Goal: Task Accomplishment & Management: Manage account settings

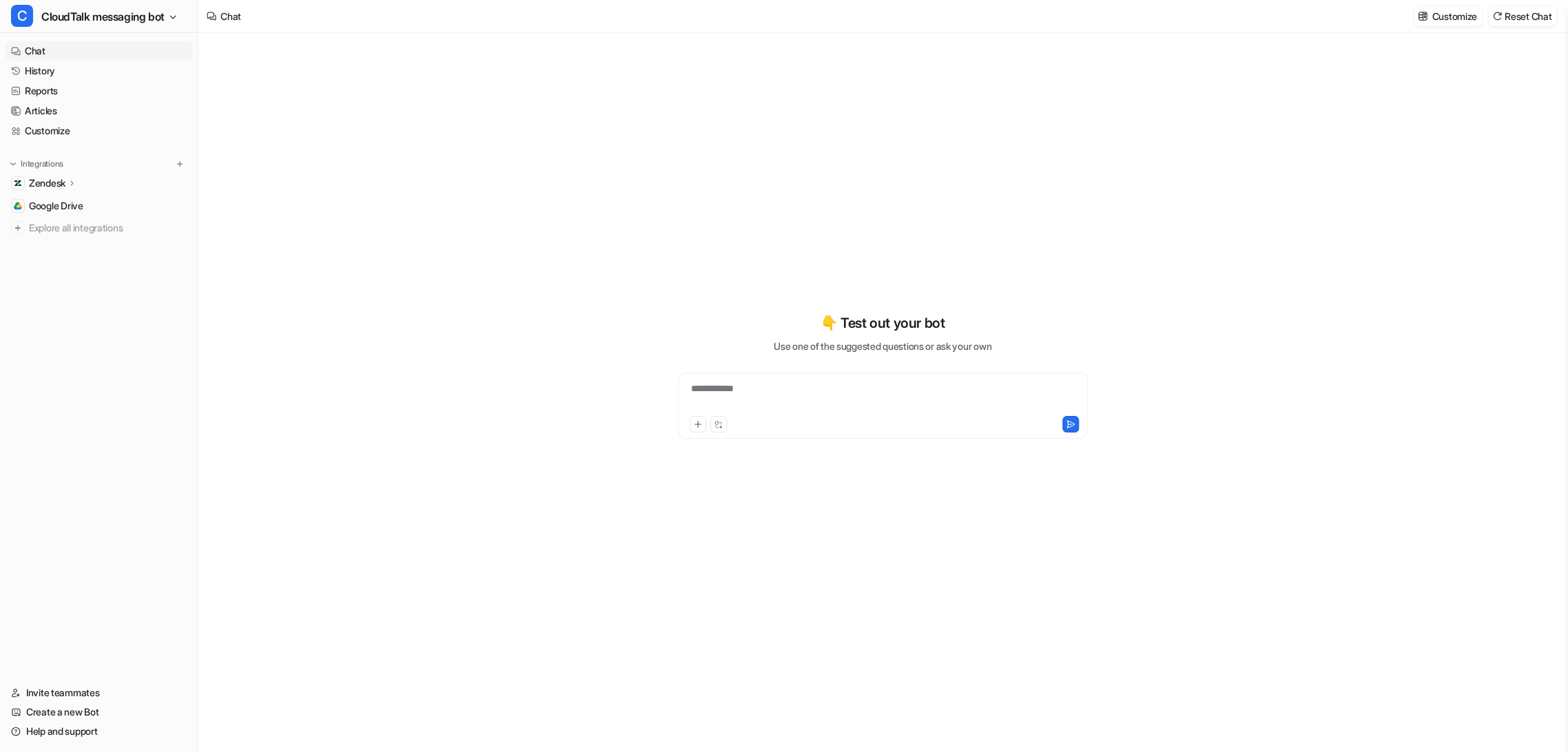
type textarea "**********"
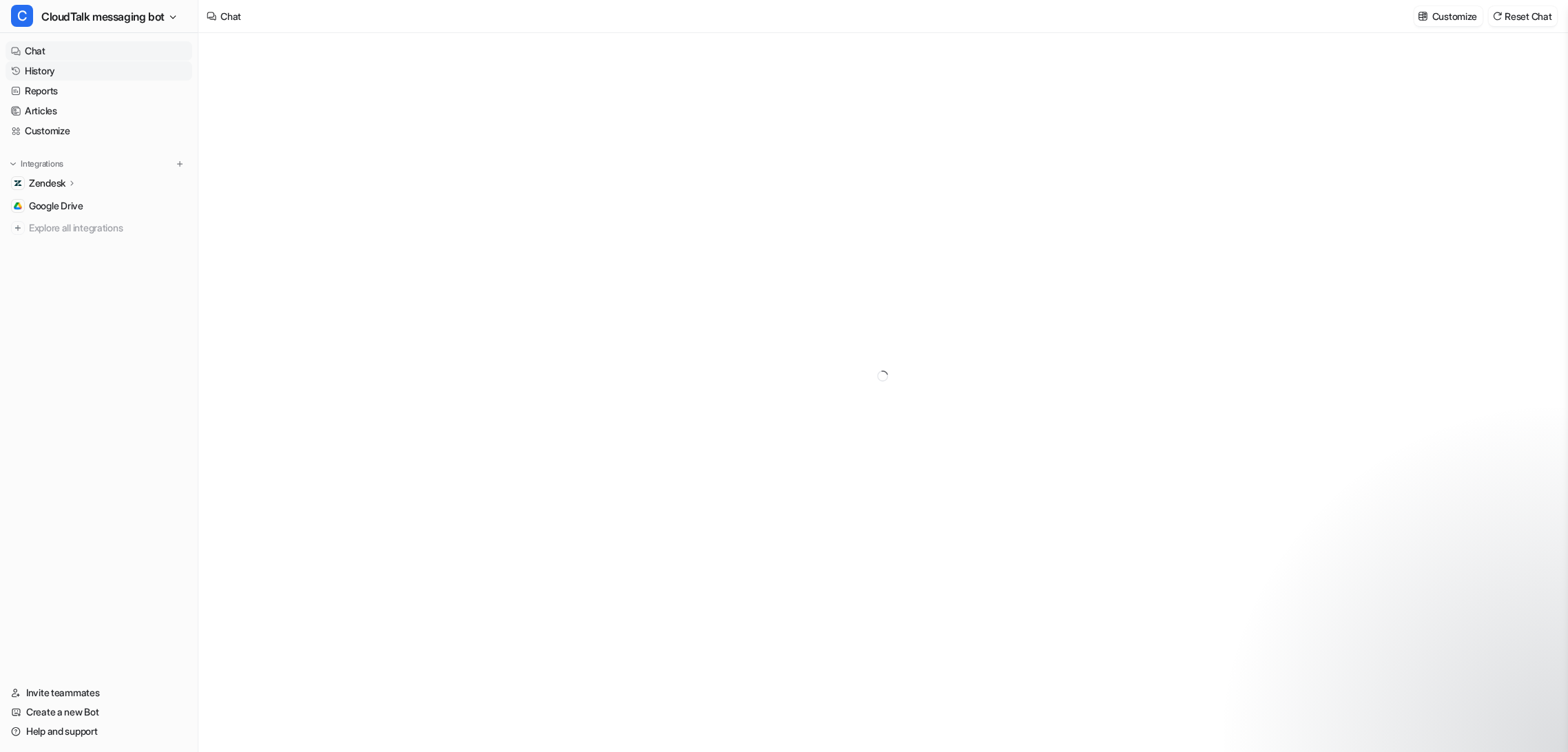
click at [51, 70] on link "History" at bounding box center [98, 70] width 187 height 19
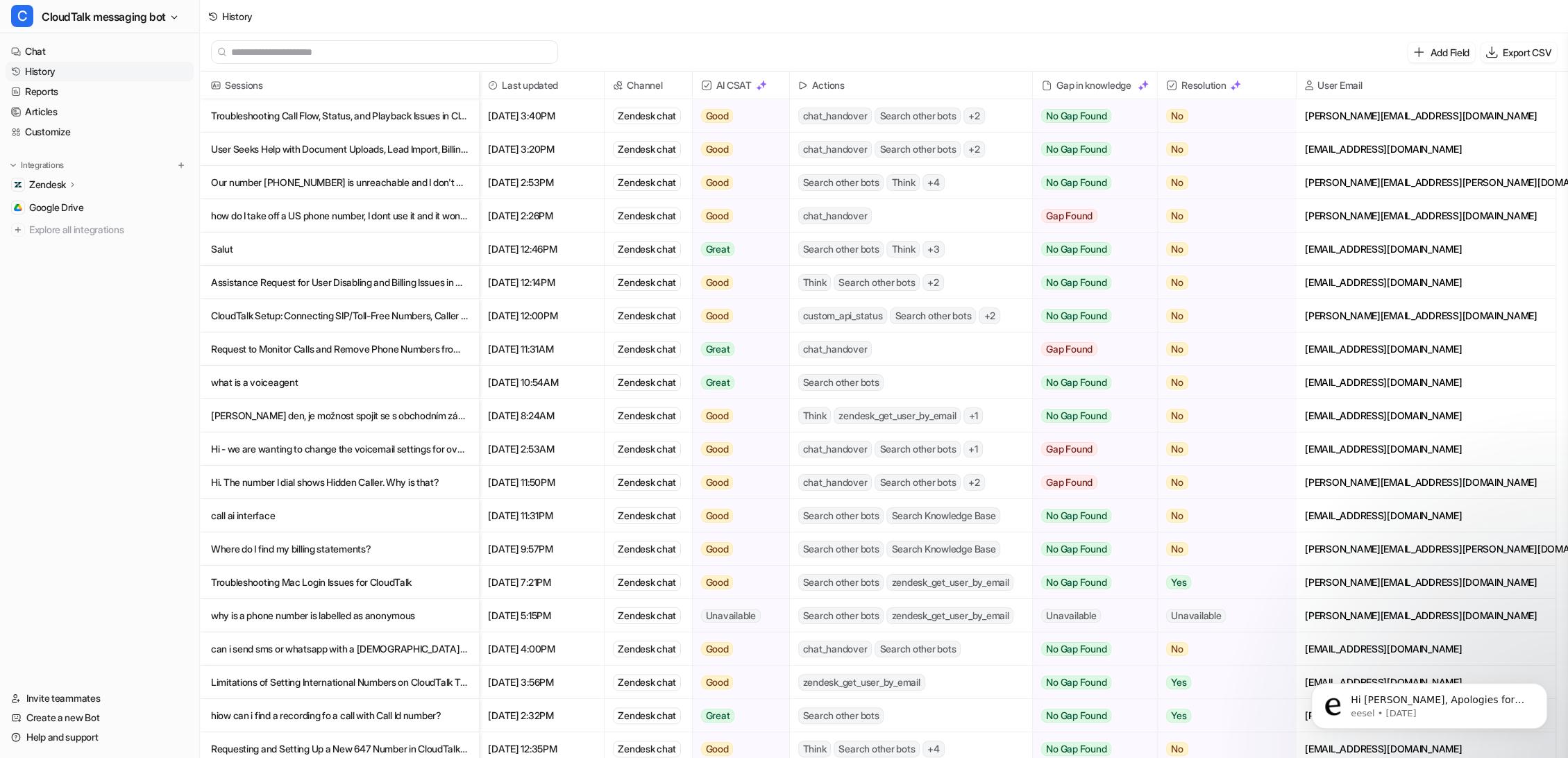
click at [409, 121] on p "Troubleshooting Call Flow, Status, and Playback Issues in CloudTalk with Support" at bounding box center [340, 116] width 257 height 33
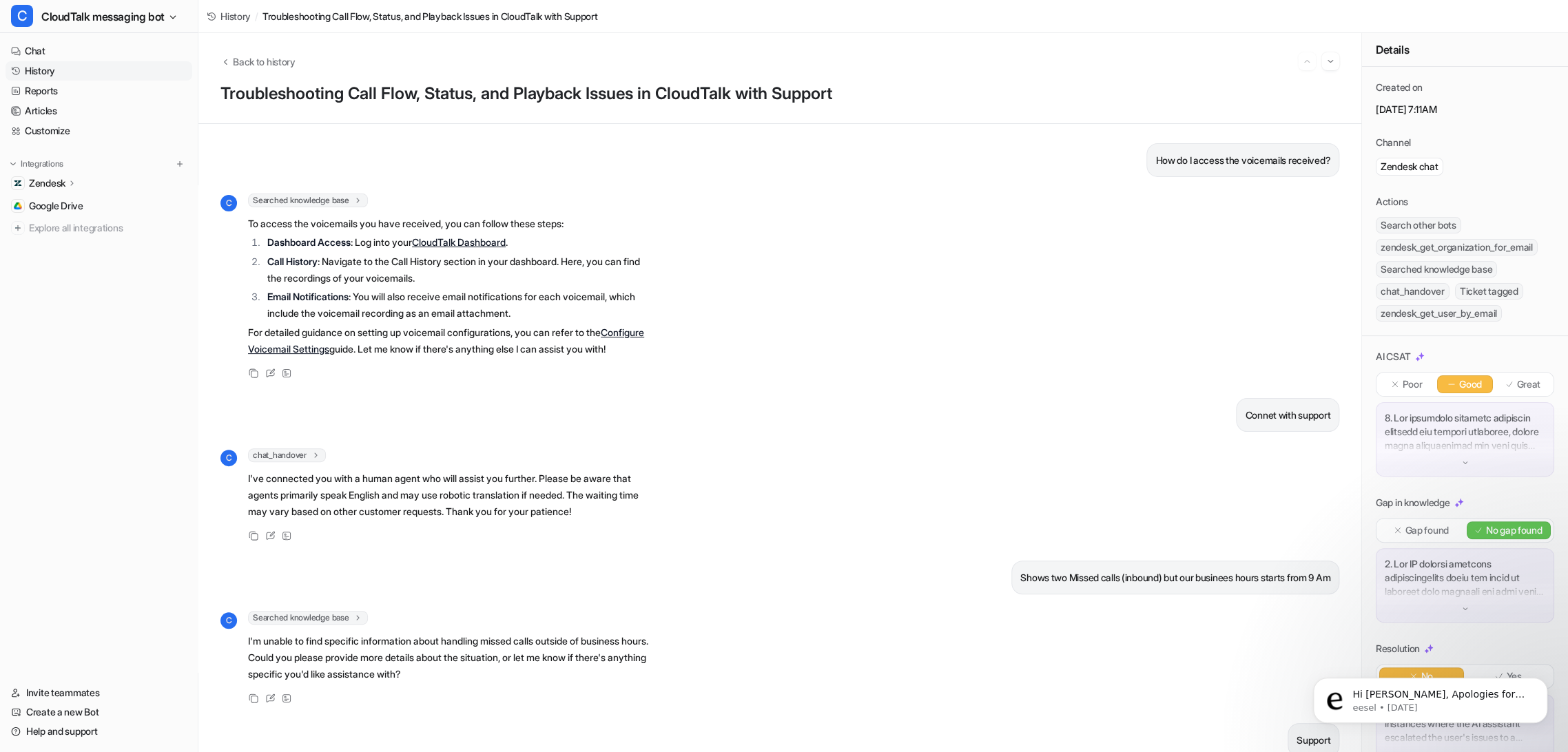
scroll to position [43, 0]
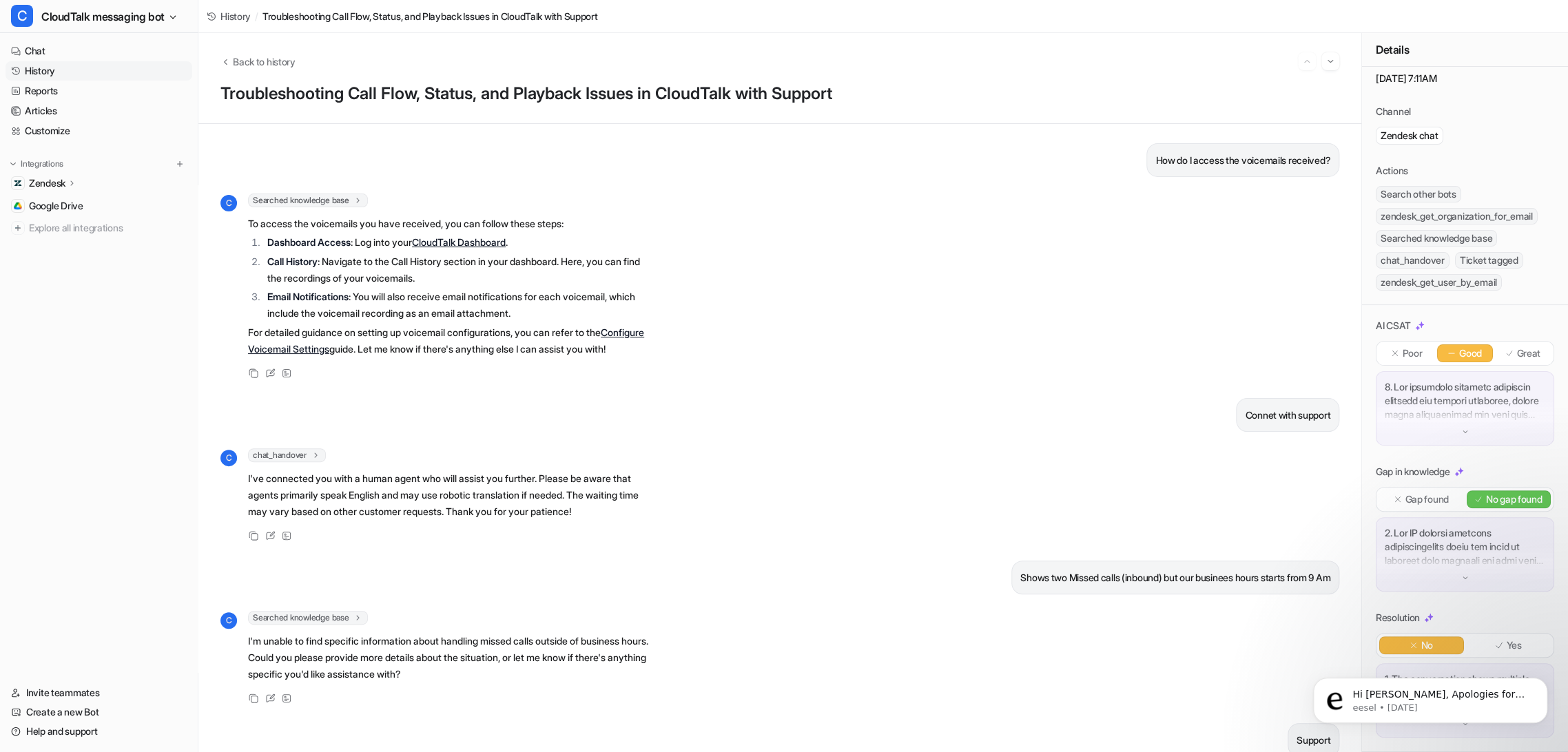
click at [1424, 503] on div "Gap found" at bounding box center [1421, 499] width 85 height 18
click at [1474, 492] on div "No gap found" at bounding box center [1509, 499] width 85 height 18
click at [1517, 346] on p "Great" at bounding box center [1529, 353] width 24 height 14
click at [1409, 346] on p "Poor" at bounding box center [1412, 353] width 20 height 14
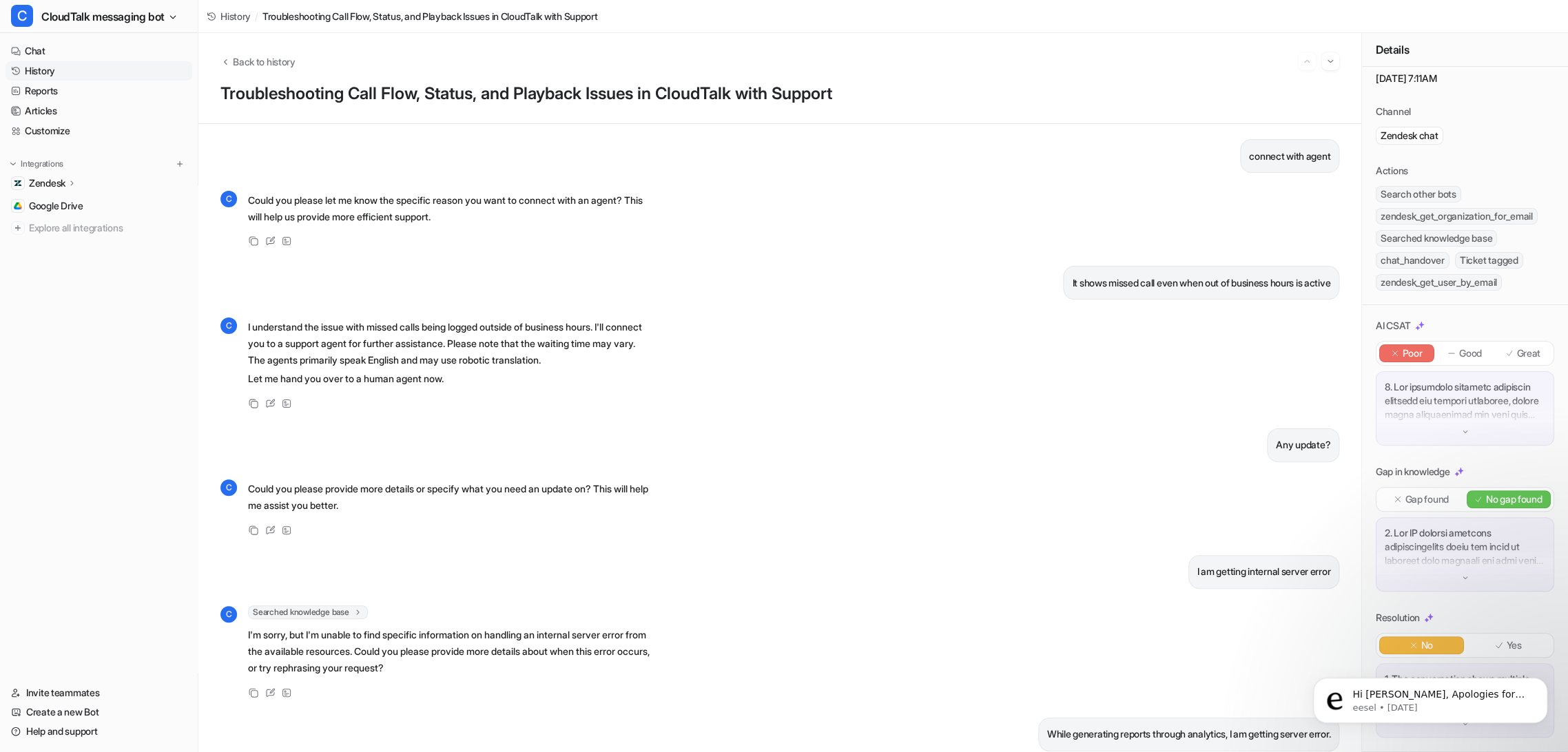
scroll to position [2372, 0]
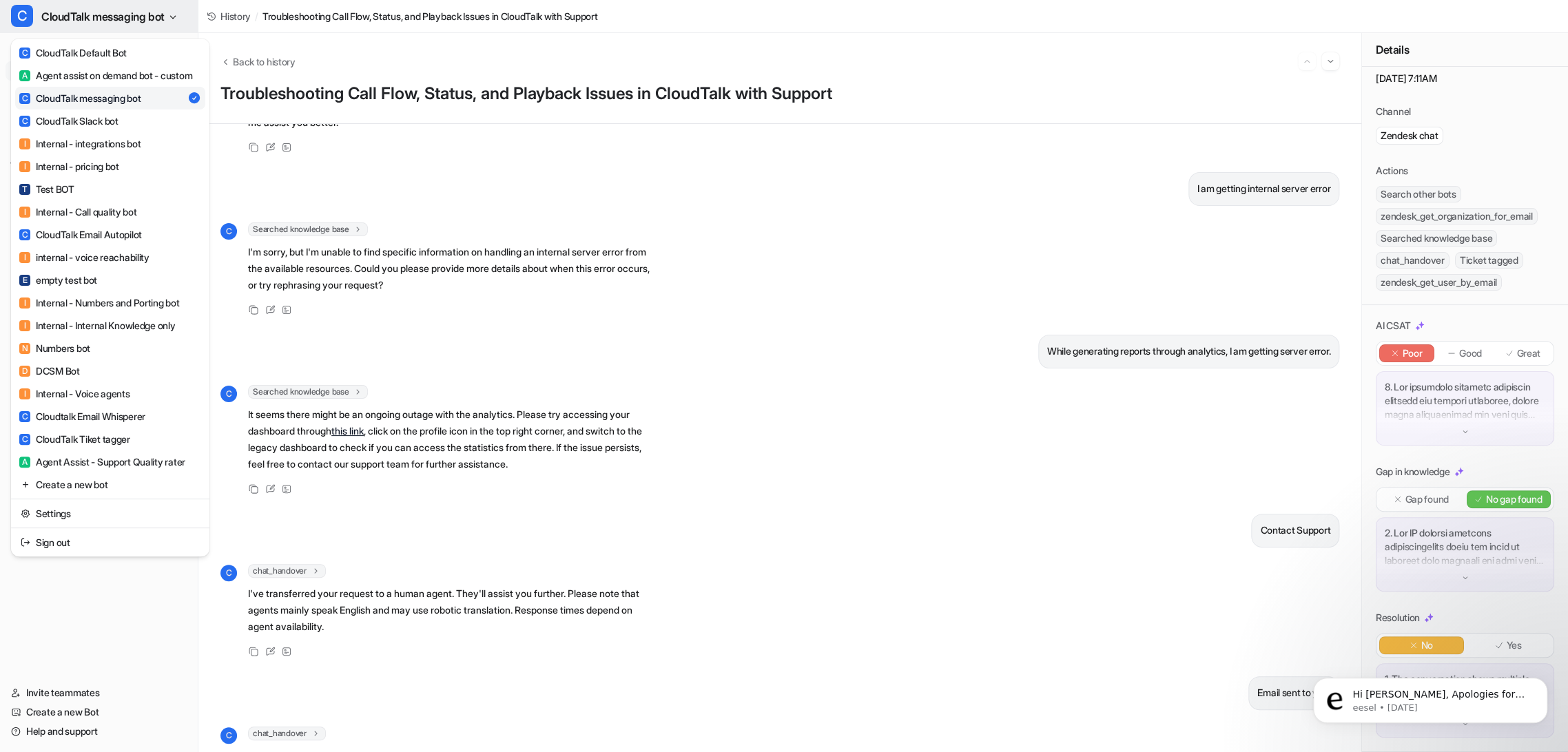
click at [110, 18] on span "CloudTalk messaging bot" at bounding box center [102, 16] width 123 height 19
click at [92, 525] on link "Settings" at bounding box center [110, 513] width 190 height 22
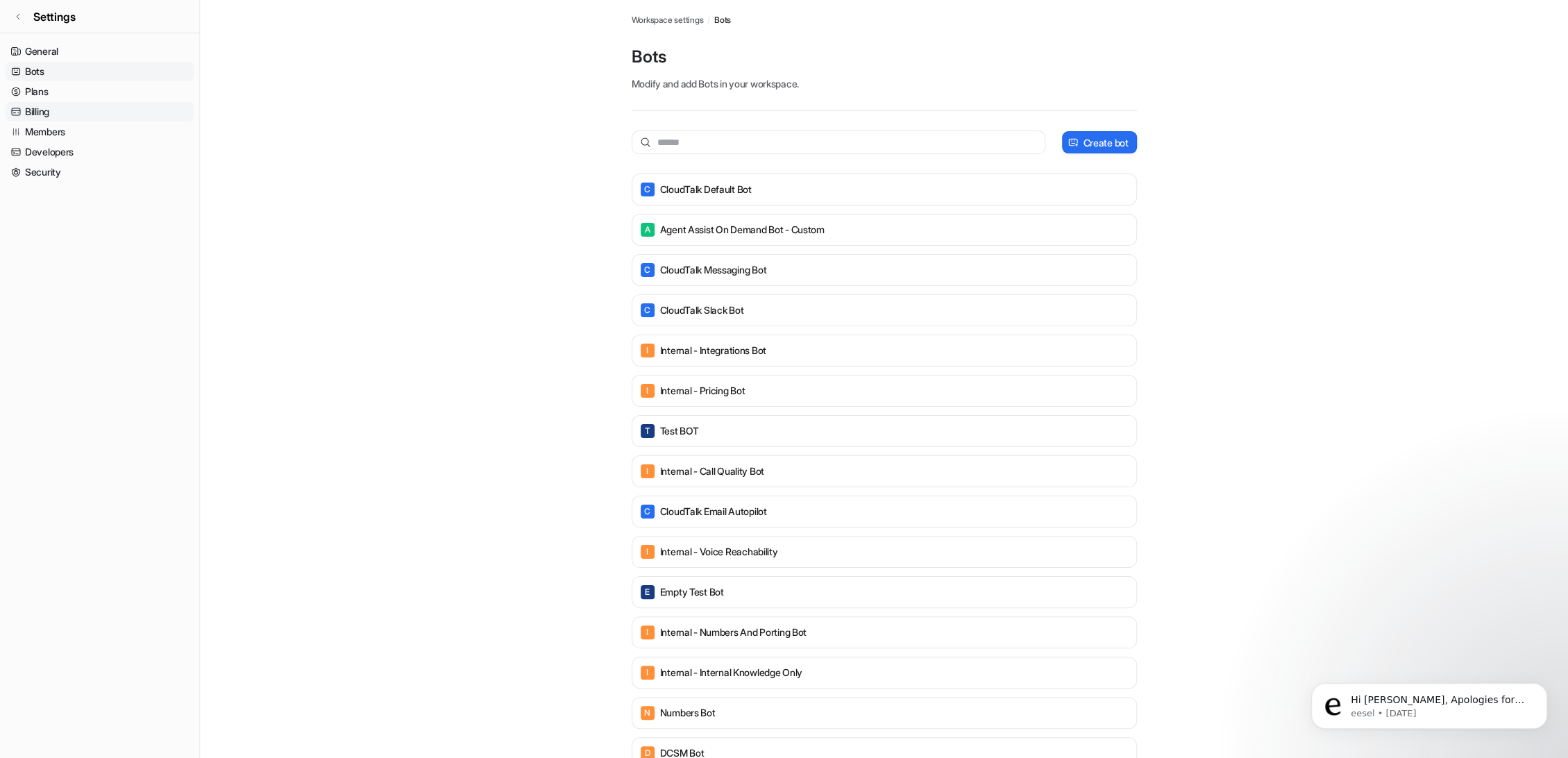
click at [55, 113] on link "Billing" at bounding box center [99, 112] width 188 height 19
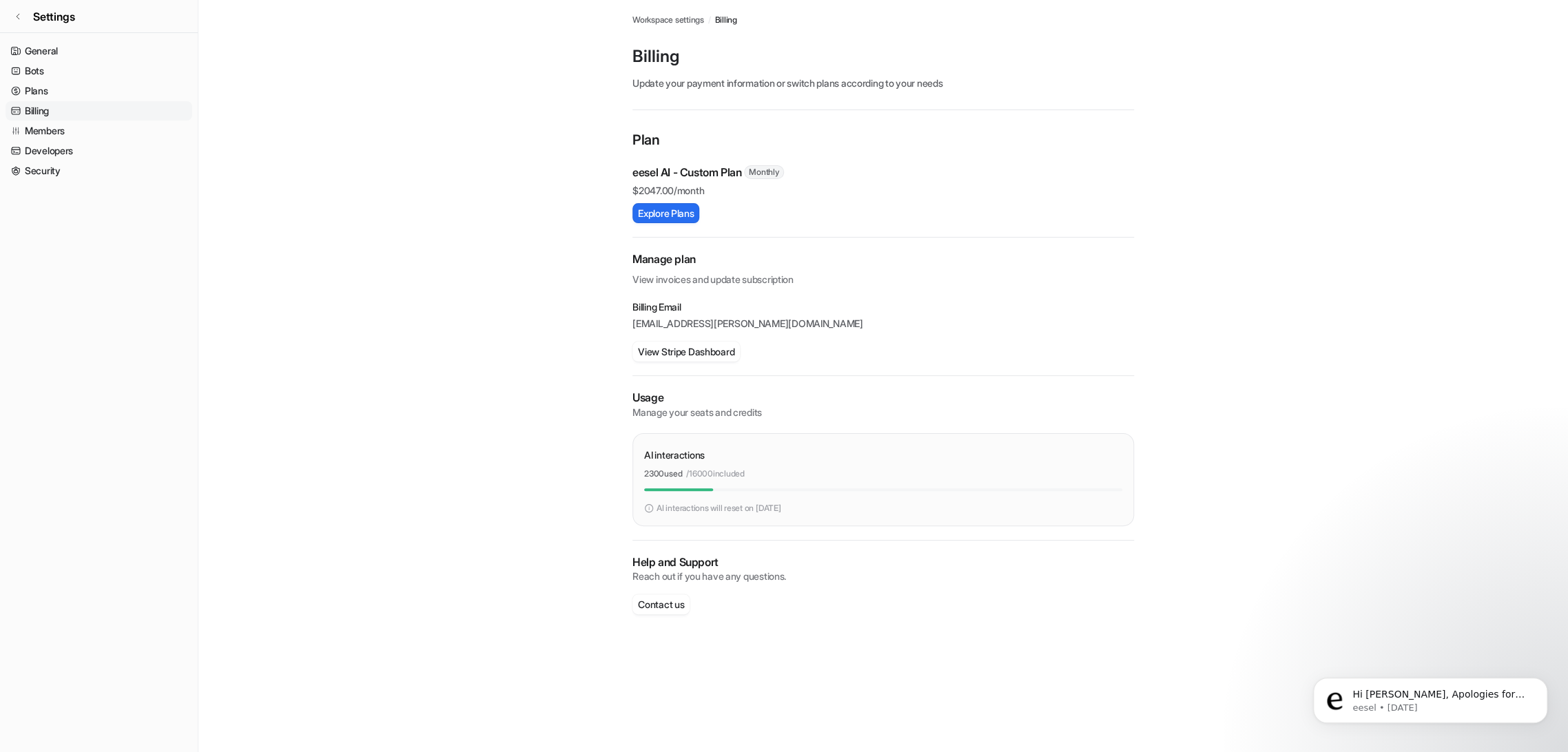
click at [54, 113] on link "Billing" at bounding box center [98, 111] width 187 height 19
click at [695, 352] on button "View Stripe Dashboard" at bounding box center [686, 351] width 107 height 20
